Goal: Task Accomplishment & Management: Manage account settings

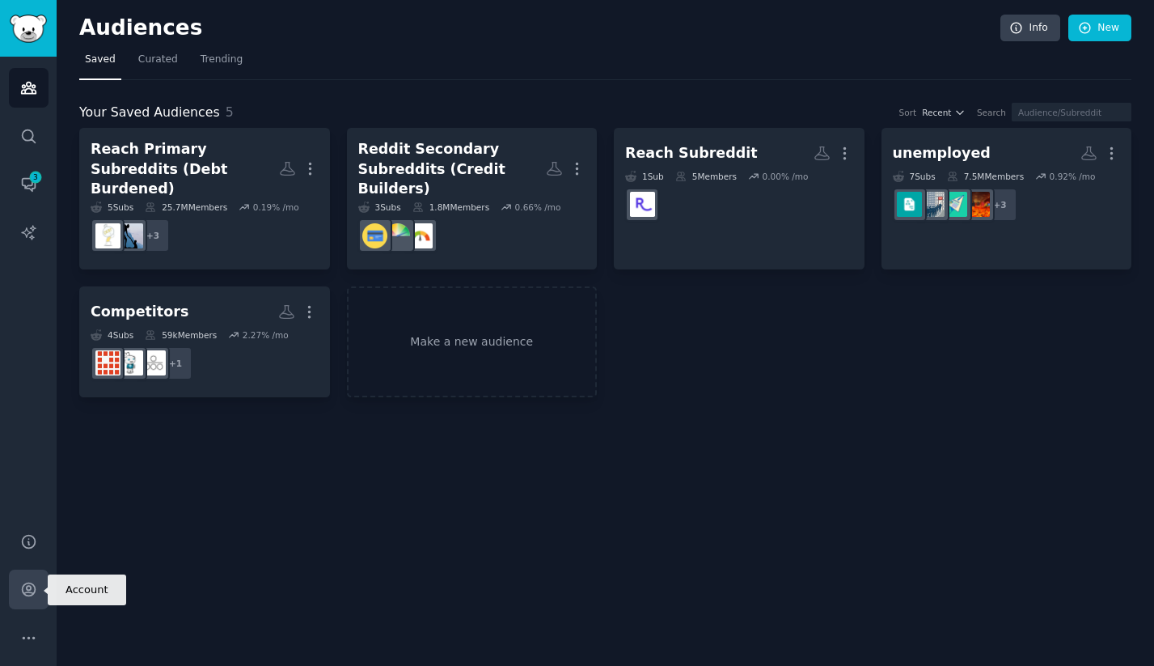
click at [32, 595] on icon "Sidebar" at bounding box center [28, 589] width 17 height 17
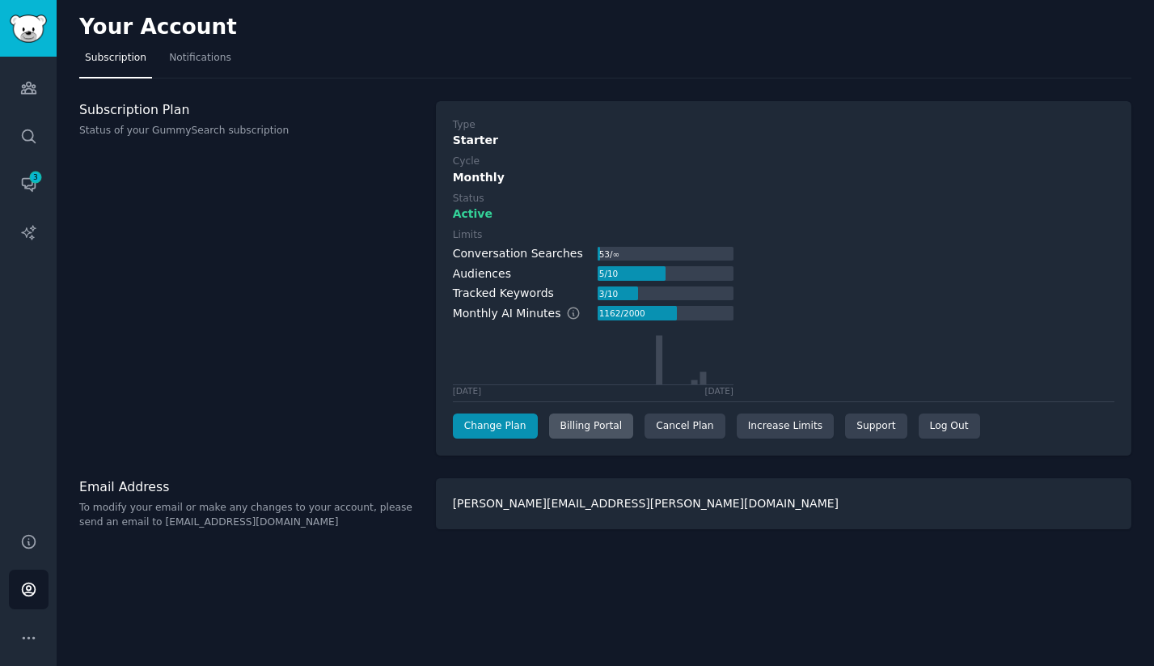
click at [589, 423] on div "Billing Portal" at bounding box center [591, 426] width 85 height 26
